Goal: Use online tool/utility: Utilize a website feature to perform a specific function

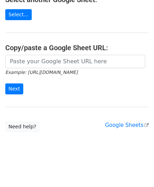
scroll to position [92, 0]
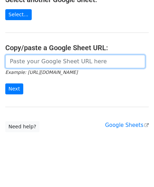
click at [40, 61] on input "url" at bounding box center [75, 61] width 140 height 13
paste input "[URL][DOMAIN_NAME]"
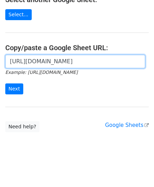
scroll to position [0, 157]
type input "[URL][DOMAIN_NAME]"
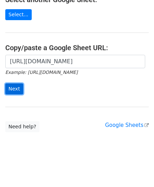
click at [16, 87] on input "Next" at bounding box center [14, 88] width 18 height 11
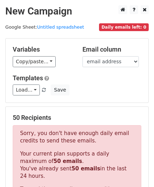
scroll to position [227, 0]
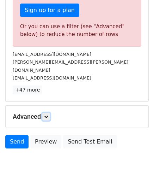
drag, startPoint x: 47, startPoint y: 106, endPoint x: 56, endPoint y: 109, distance: 9.5
click at [47, 114] on icon at bounding box center [46, 116] width 4 height 4
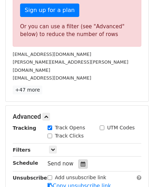
click at [83, 159] on div at bounding box center [83, 163] width 10 height 9
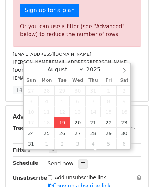
type input "2025-08-19 12:00"
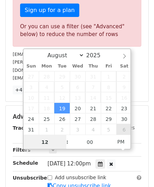
paste input "3"
type input "3"
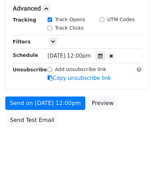
type input "2025-08-19 15:00"
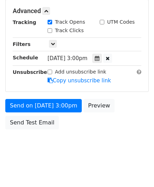
scroll to position [324, 0]
